Goal: Navigation & Orientation: Find specific page/section

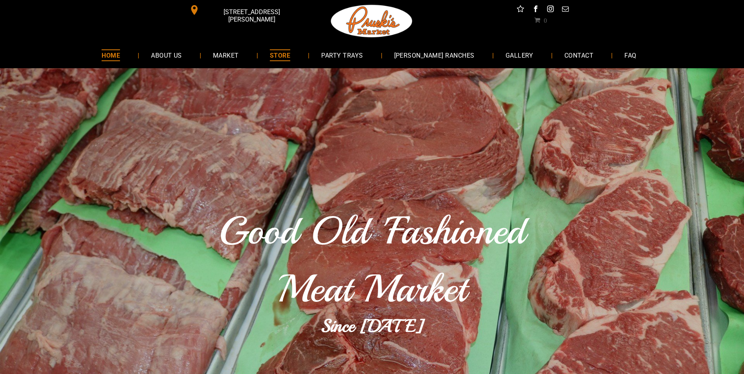
click at [290, 57] on span "STORE" at bounding box center [280, 54] width 20 height 11
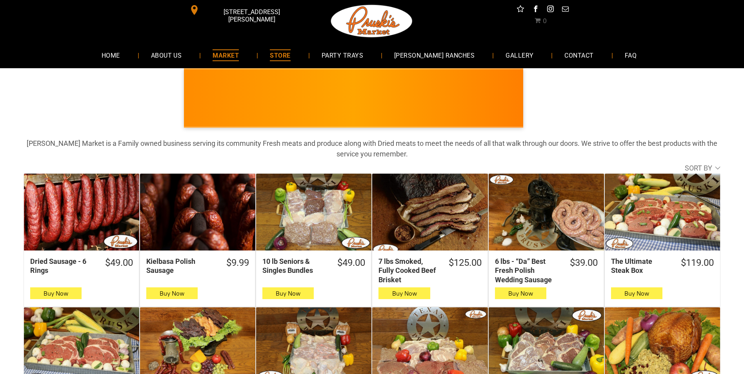
click at [239, 53] on span "MARKET" at bounding box center [226, 54] width 26 height 11
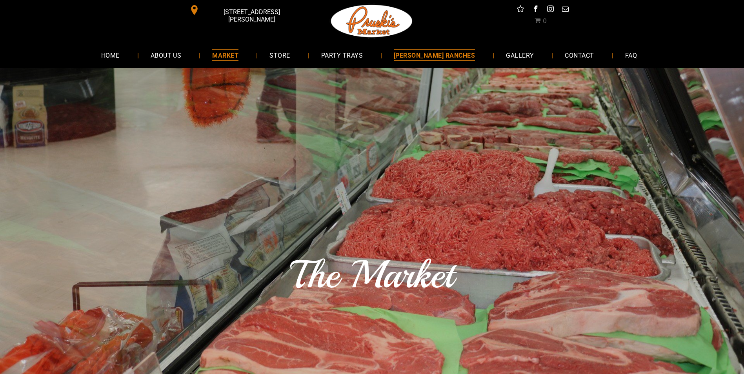
click at [438, 54] on span "[PERSON_NAME] RANCHES" at bounding box center [434, 54] width 81 height 11
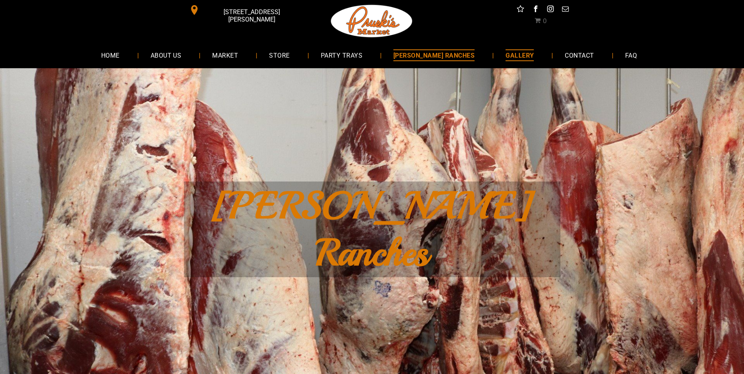
click at [509, 55] on span "GALLERY" at bounding box center [519, 54] width 28 height 11
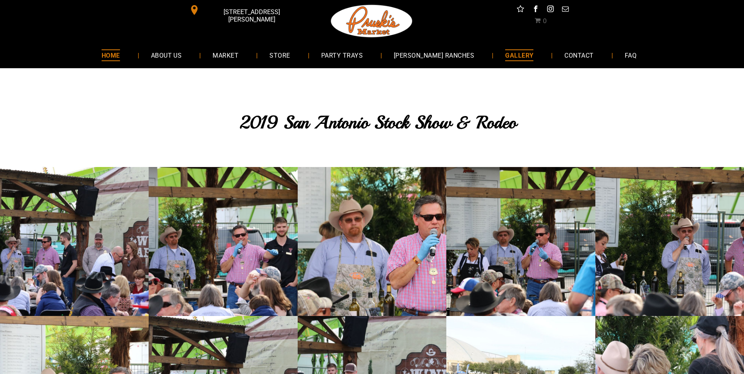
click at [120, 56] on span "HOME" at bounding box center [111, 54] width 18 height 11
